Goal: Task Accomplishment & Management: Complete application form

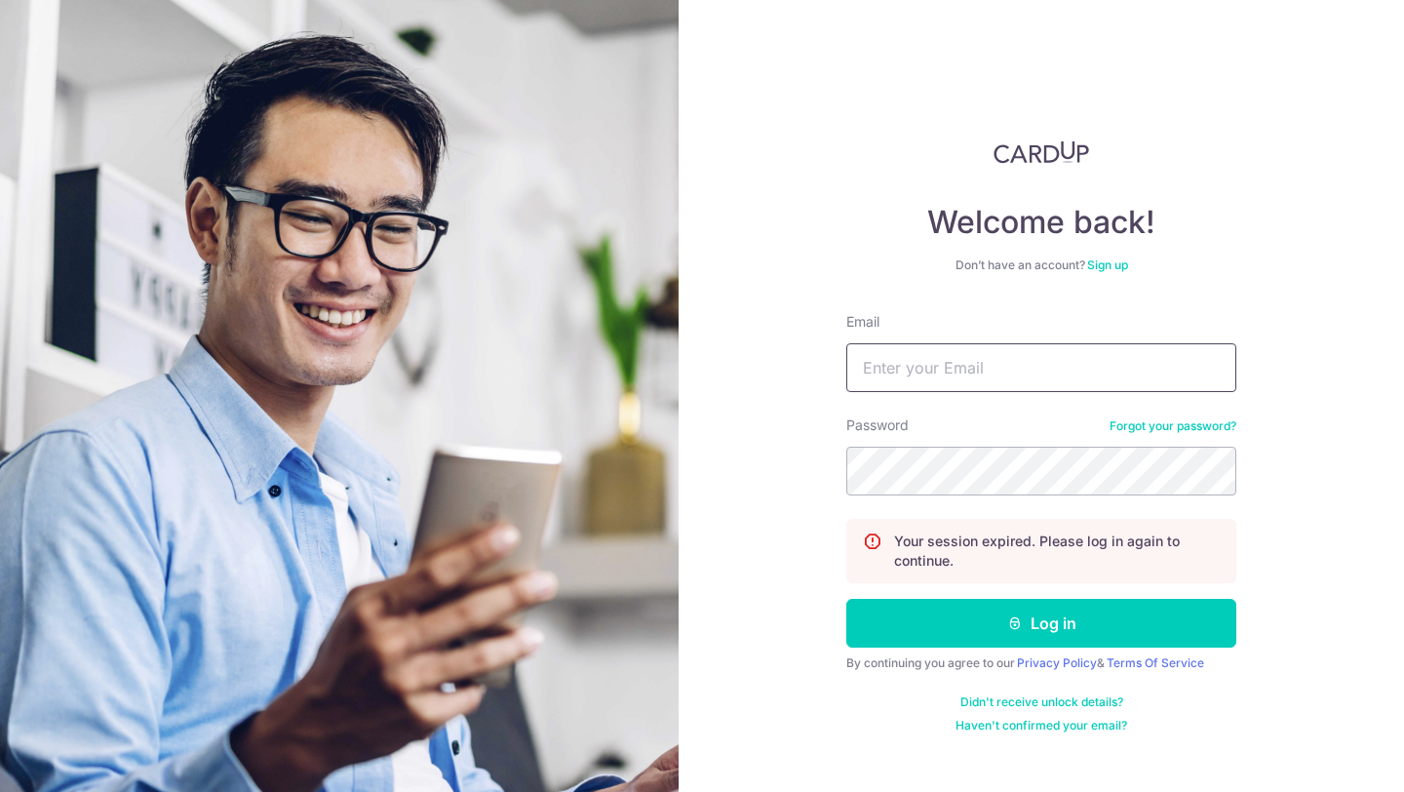
click at [1107, 380] on input "Email" at bounding box center [1041, 367] width 390 height 49
type input "[EMAIL_ADDRESS][DOMAIN_NAME]"
click at [1047, 369] on input "[EMAIL_ADDRESS][DOMAIN_NAME]" at bounding box center [1041, 367] width 390 height 49
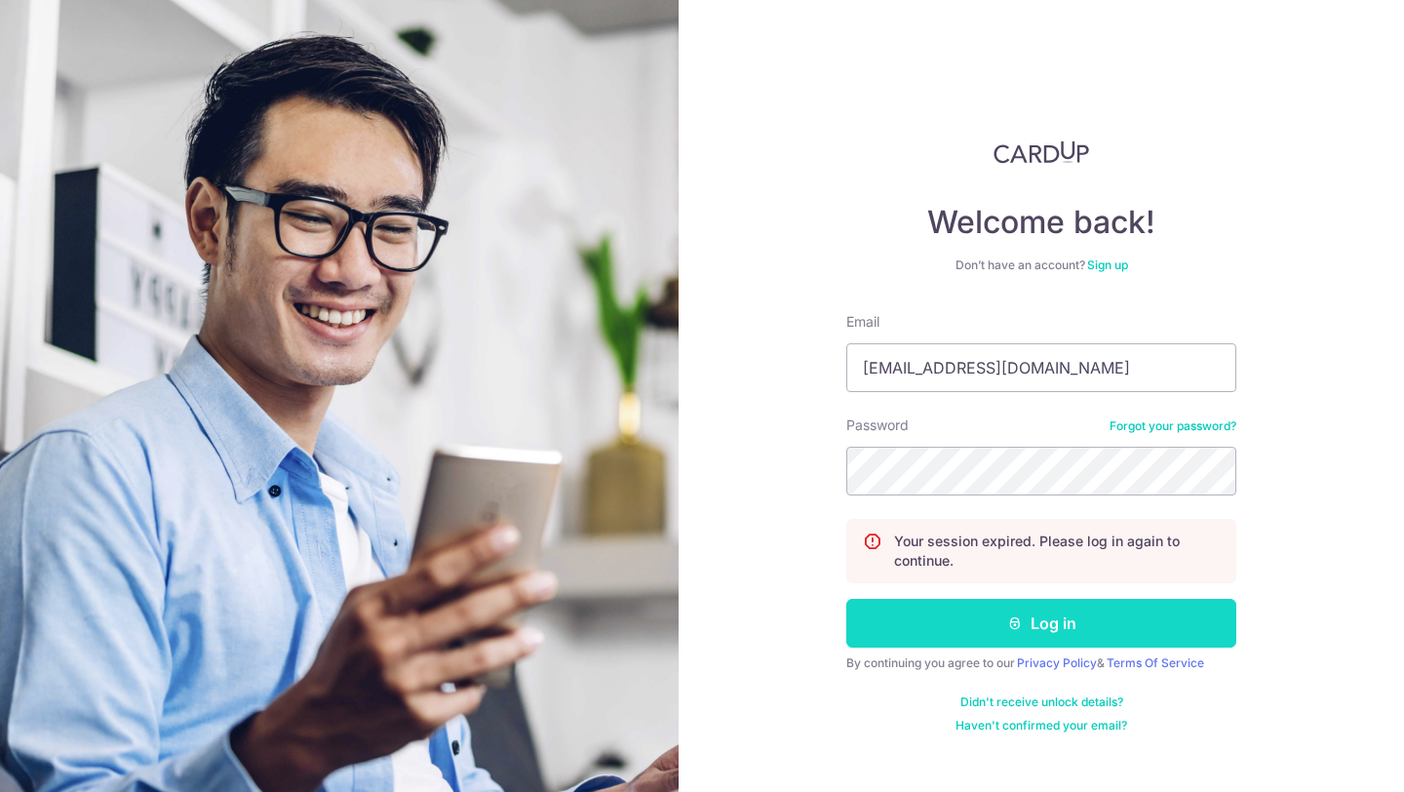
click at [1095, 619] on button "Log in" at bounding box center [1041, 623] width 390 height 49
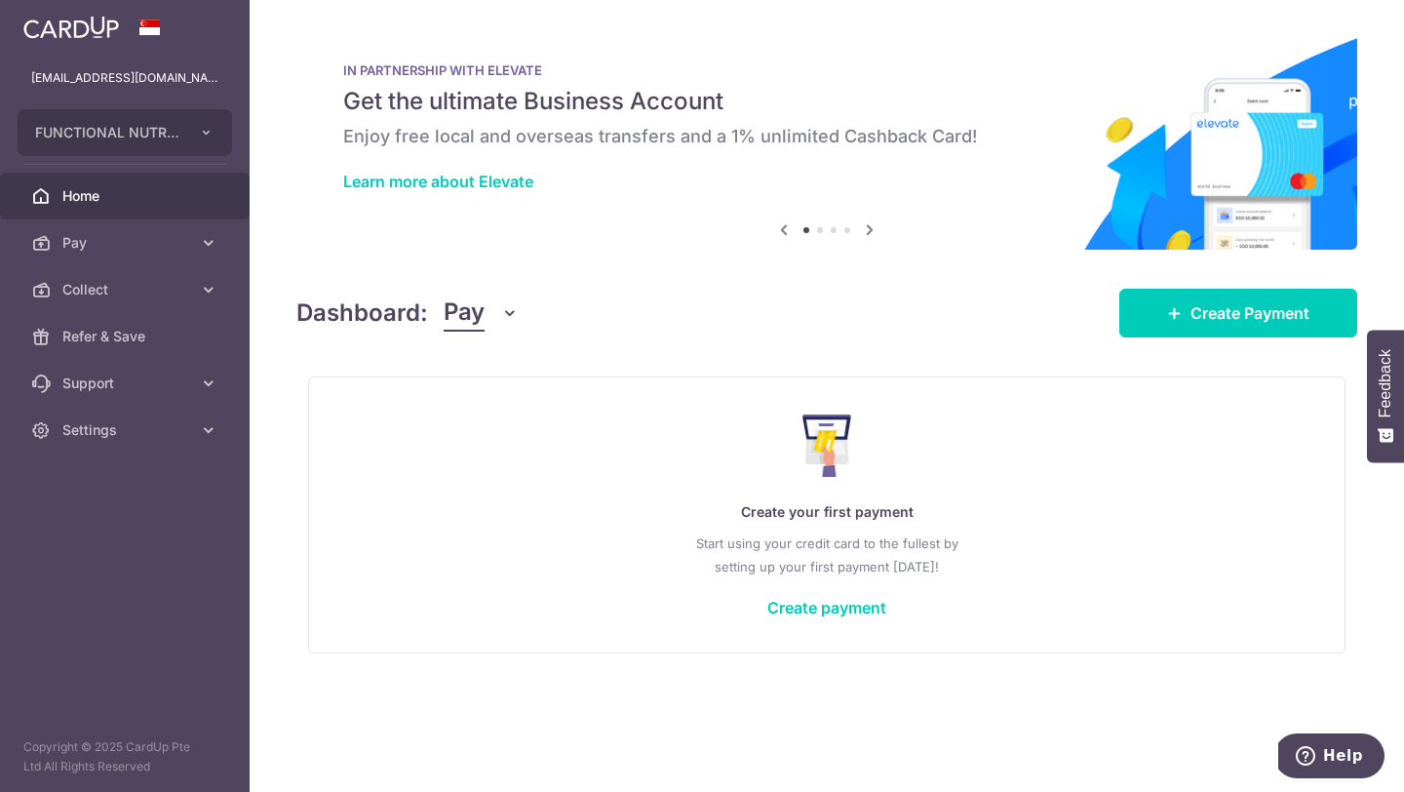
click at [132, 289] on span "Collect" at bounding box center [126, 289] width 129 height 19
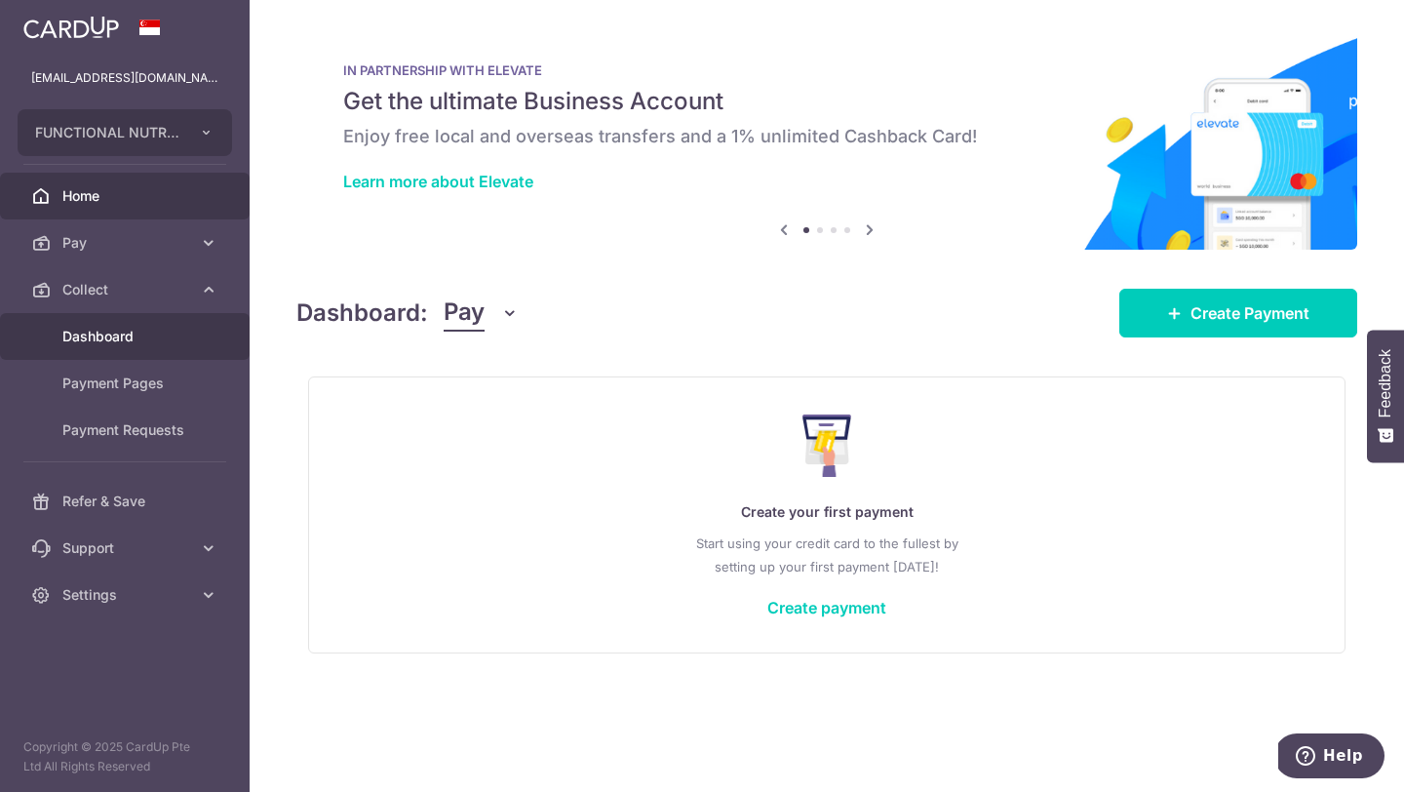
click at [82, 330] on span "Dashboard" at bounding box center [126, 336] width 129 height 19
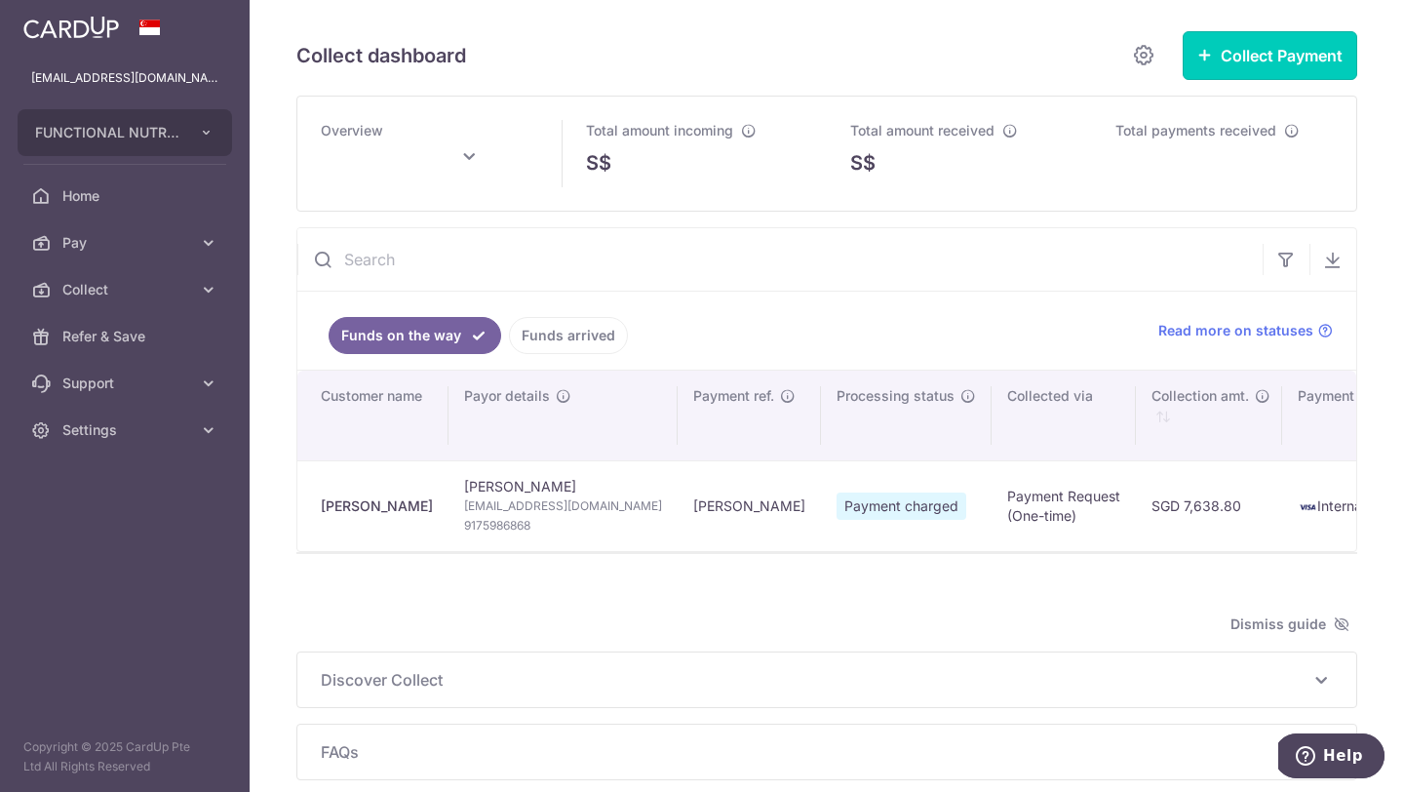
click at [1214, 55] on button "Collect Payment" at bounding box center [1270, 55] width 175 height 49
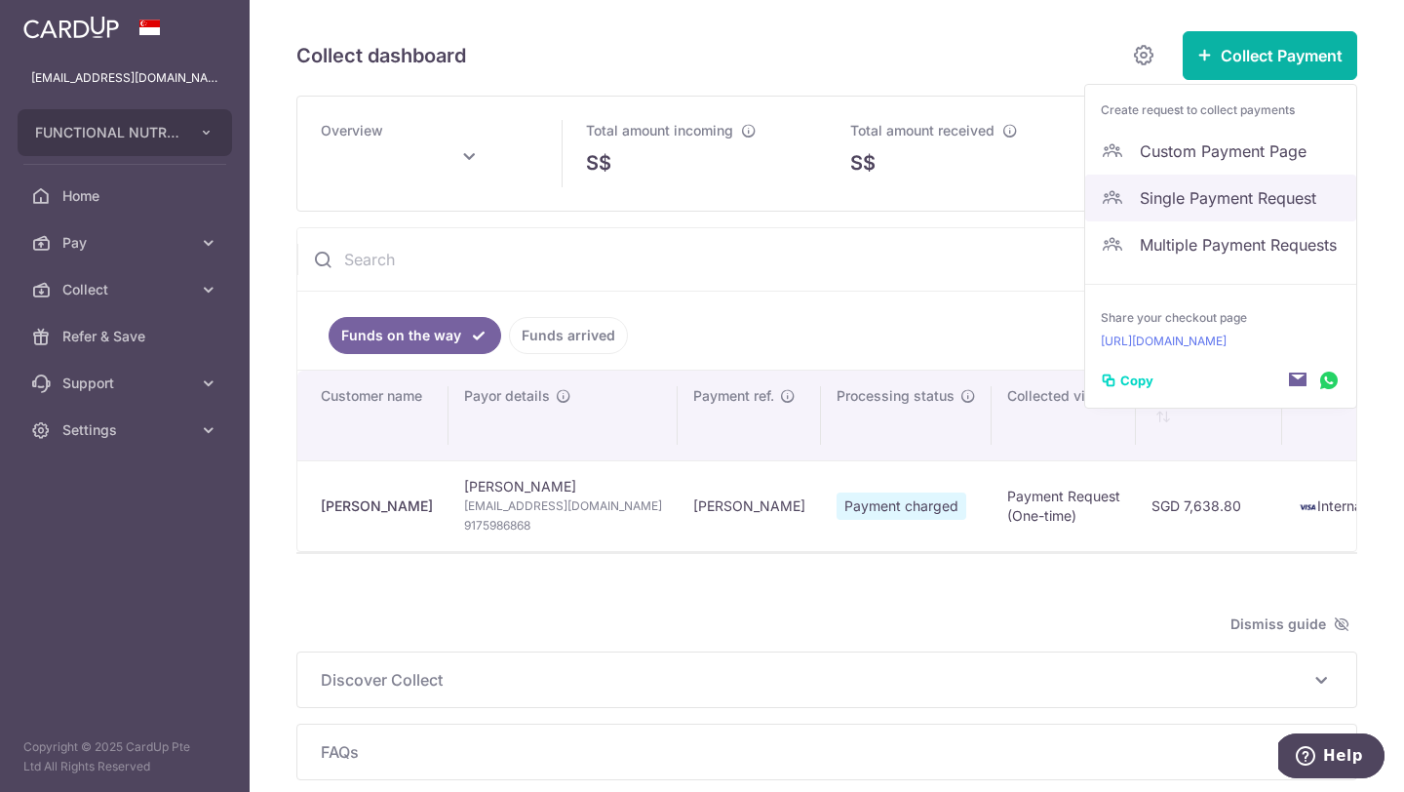
click at [1209, 197] on span "Single Payment Request" at bounding box center [1240, 197] width 201 height 23
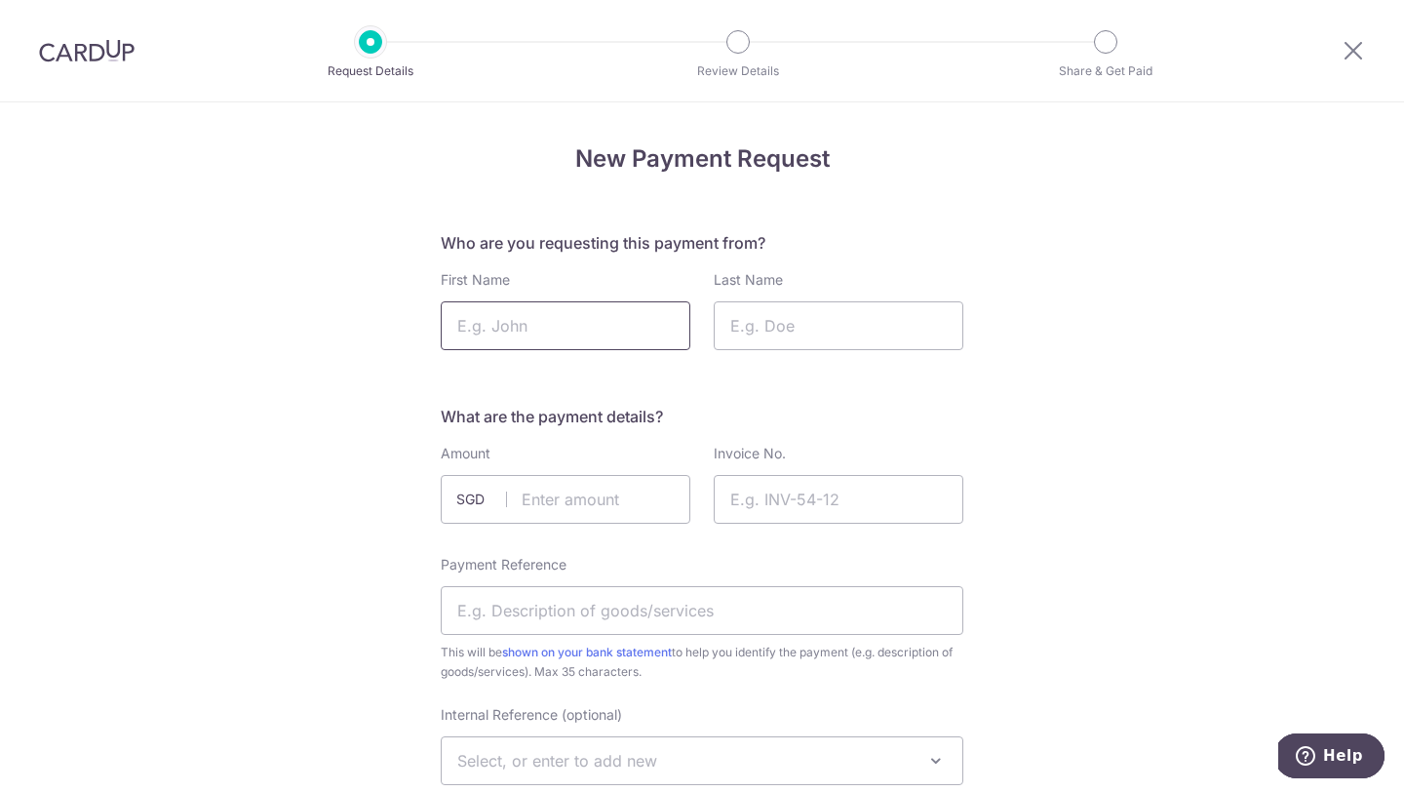
click at [539, 326] on input "First Name" at bounding box center [566, 325] width 250 height 49
type input "[PERSON_NAME]"
drag, startPoint x: 0, startPoint y: 0, endPoint x: 771, endPoint y: 326, distance: 837.1
click at [771, 326] on input "Last Name" at bounding box center [839, 325] width 250 height 49
type input "S"
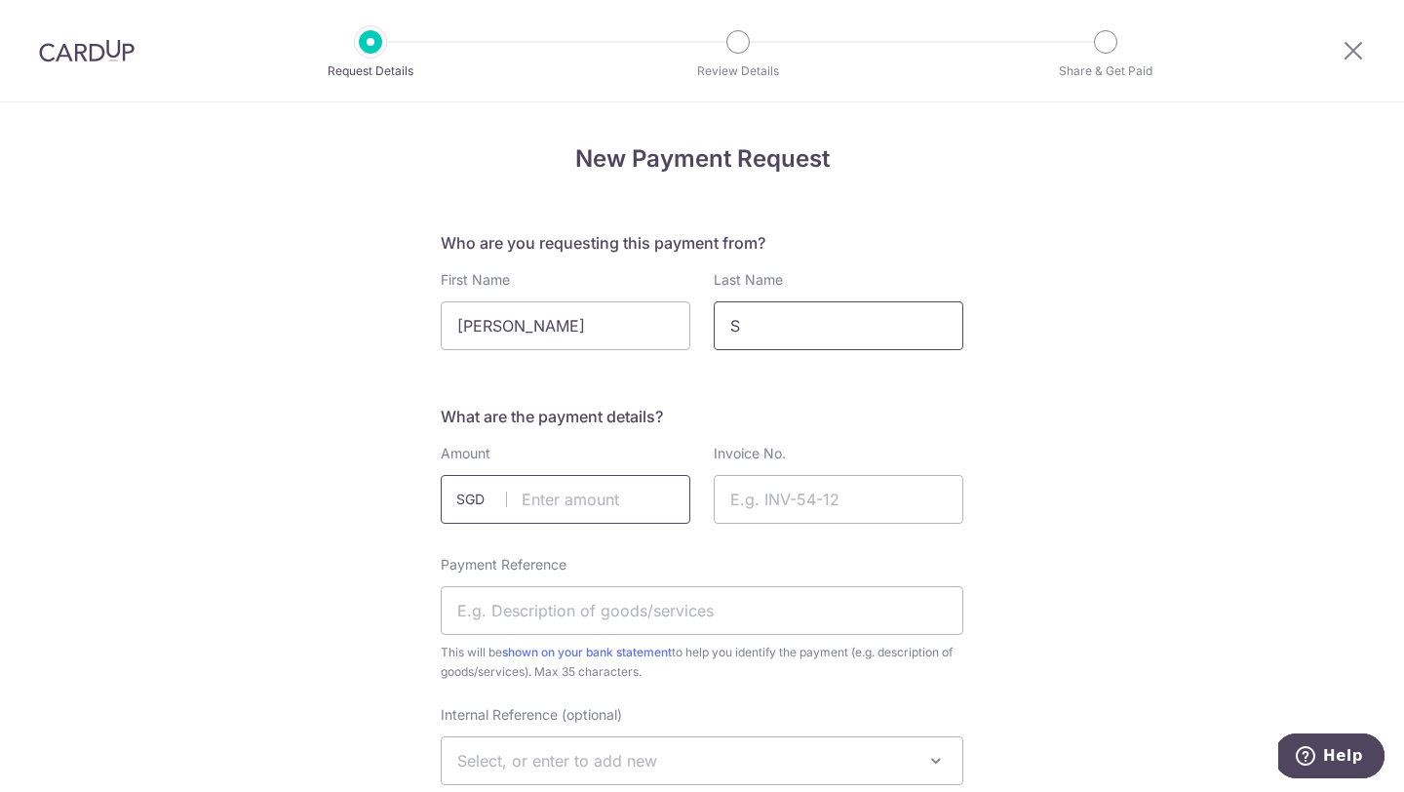
click at [593, 494] on input "text" at bounding box center [566, 499] width 250 height 49
type input "275.60"
drag, startPoint x: 771, startPoint y: 326, endPoint x: 757, endPoint y: 483, distance: 157.6
click at [757, 483] on input "Invoice No." at bounding box center [839, 495] width 250 height 49
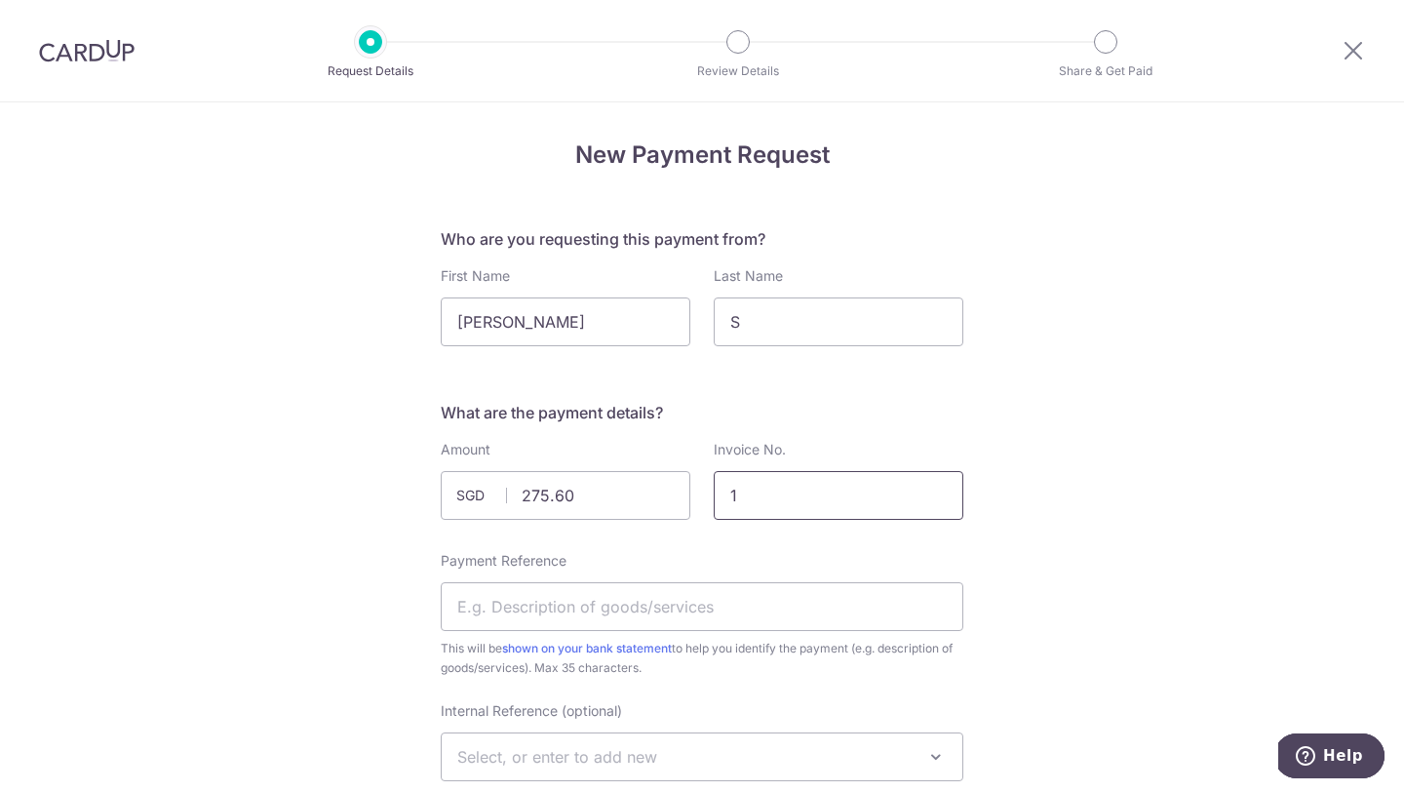
type input "1"
click at [802, 600] on input "Payment Reference" at bounding box center [702, 606] width 523 height 49
type input "[PERSON_NAME]"
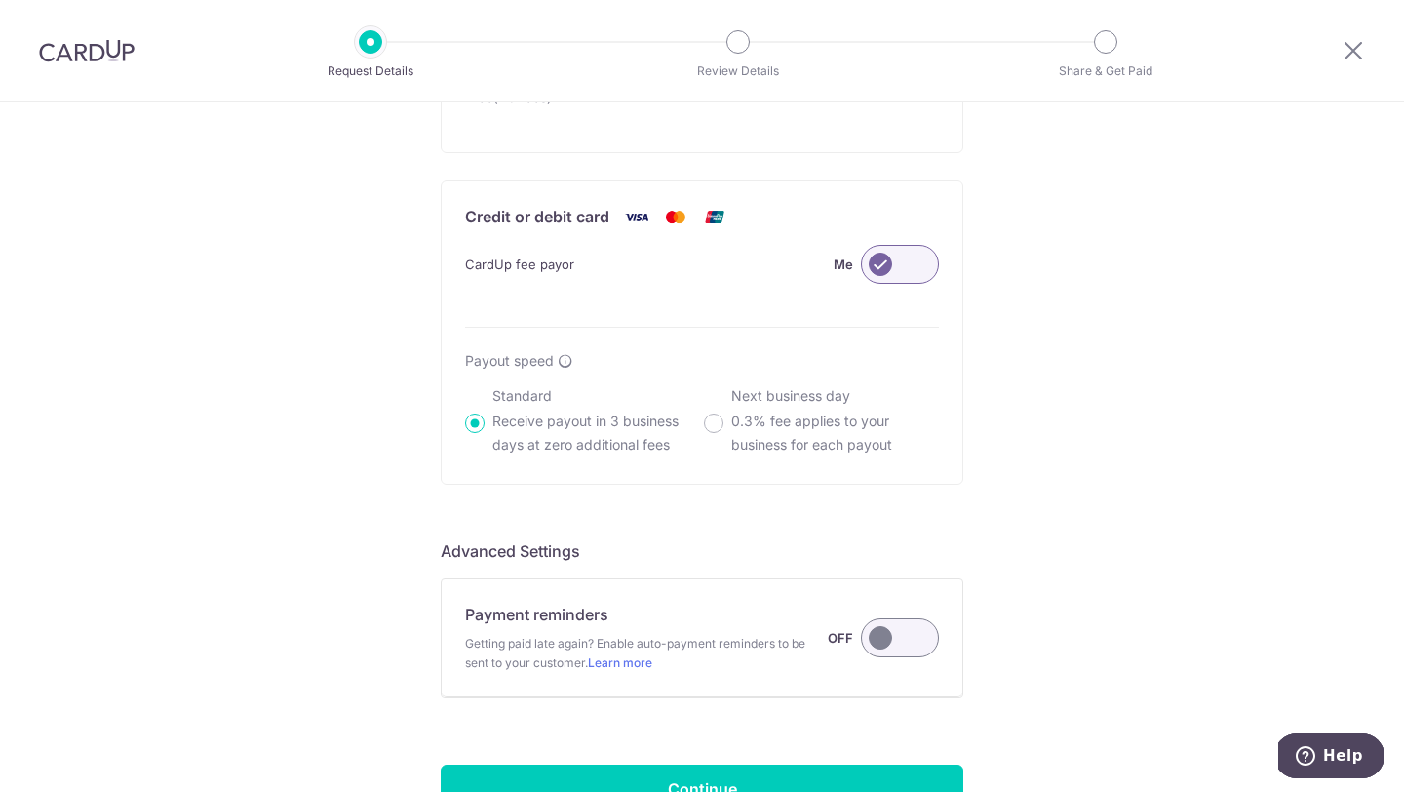
scroll to position [1333, 0]
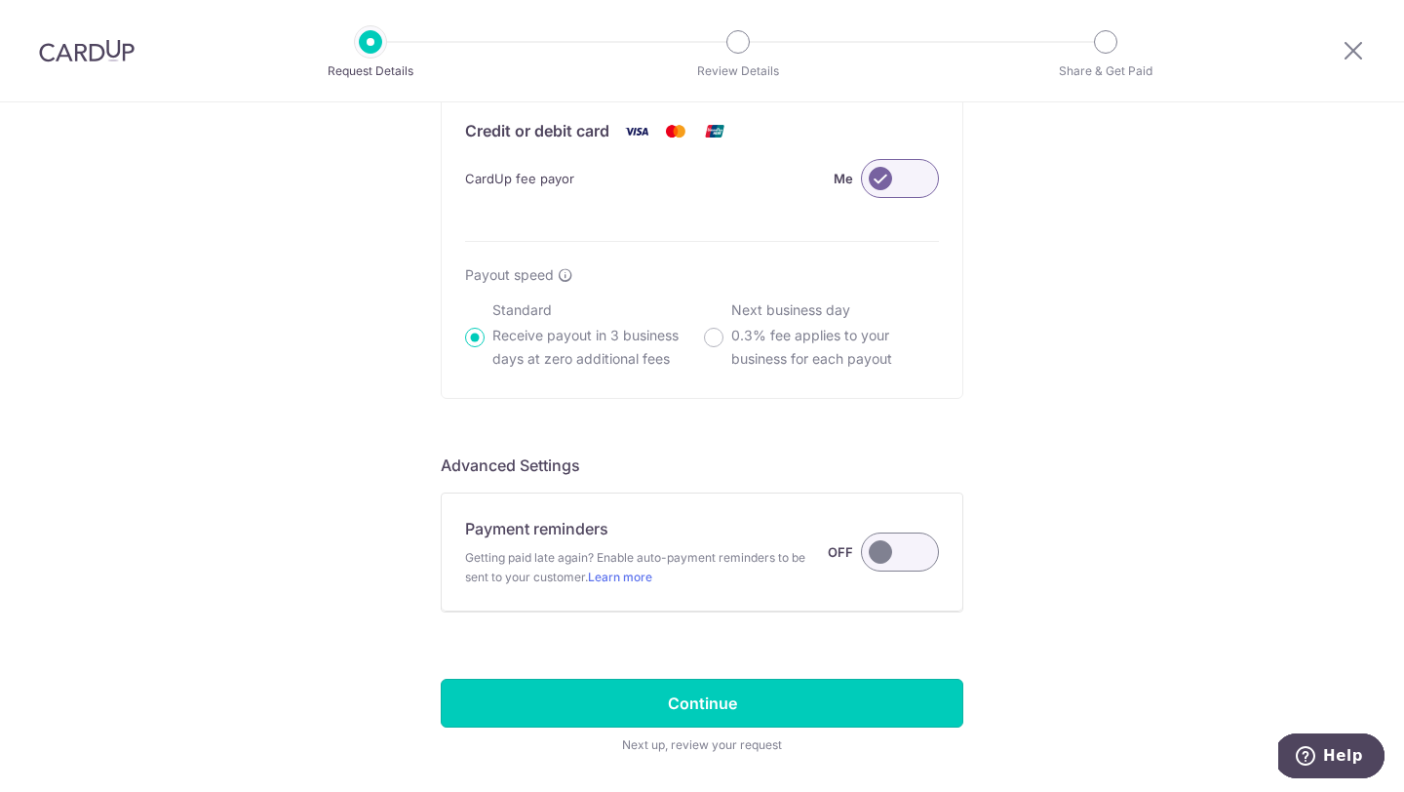
click at [715, 706] on input "Continue" at bounding box center [702, 703] width 523 height 49
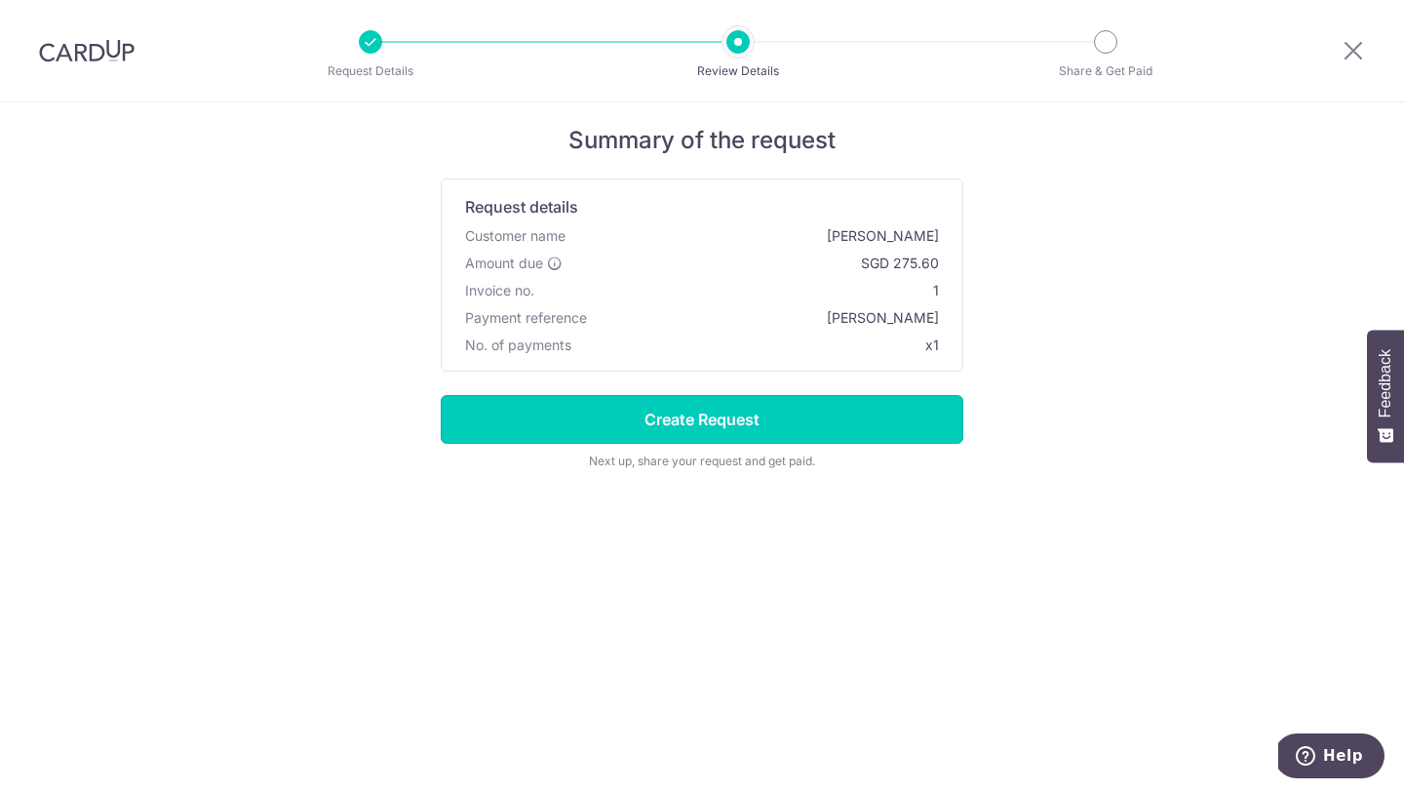
click at [666, 418] on input "Create Request" at bounding box center [702, 419] width 523 height 49
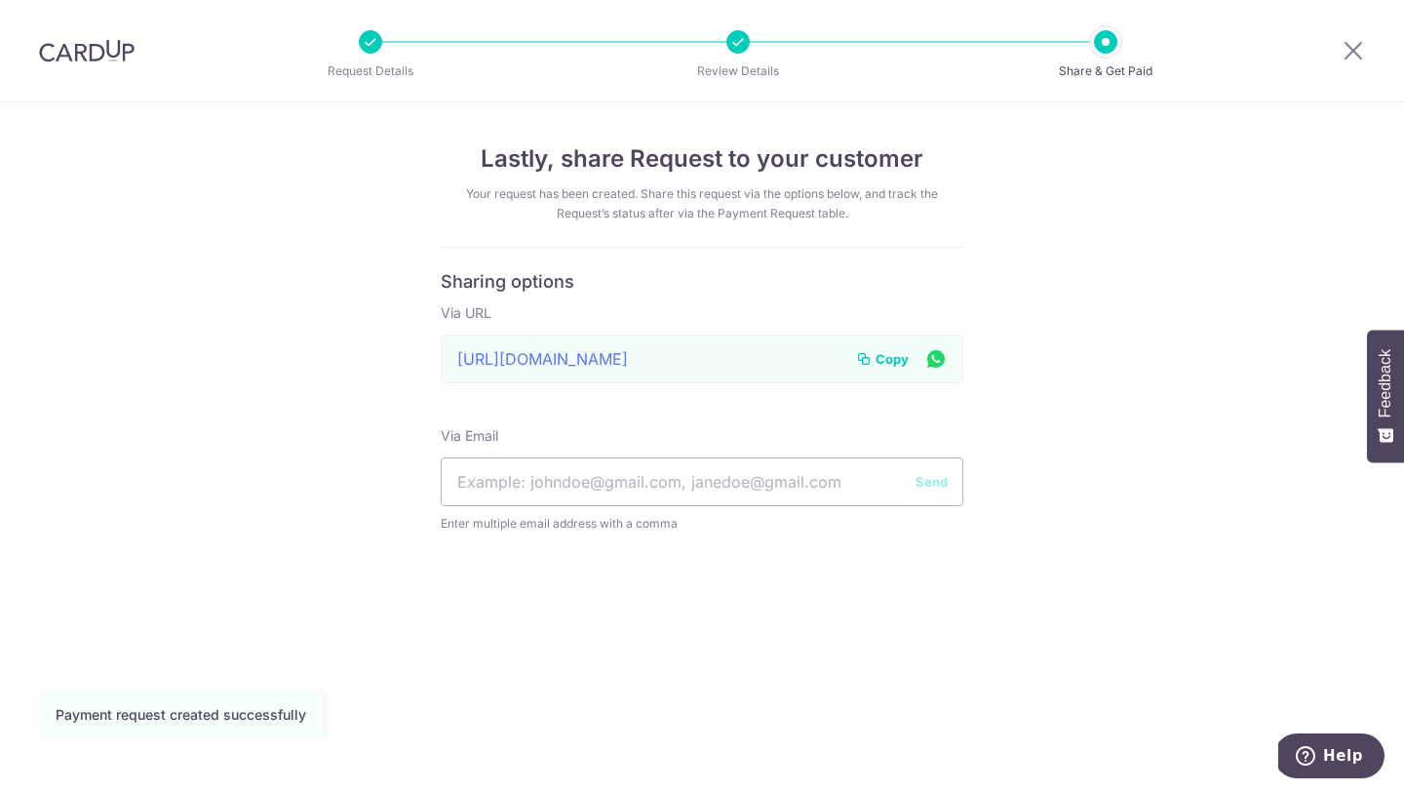
drag, startPoint x: 0, startPoint y: 0, endPoint x: 884, endPoint y: 349, distance: 950.7
click at [884, 349] on span "Copy" at bounding box center [892, 358] width 33 height 19
